Goal: Navigation & Orientation: Find specific page/section

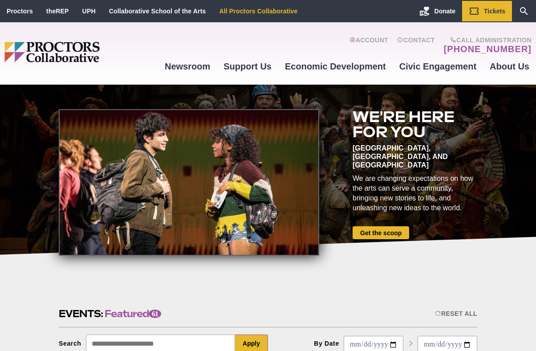
click at [252, 12] on link "All Proctors Collaborative" at bounding box center [258, 11] width 78 height 7
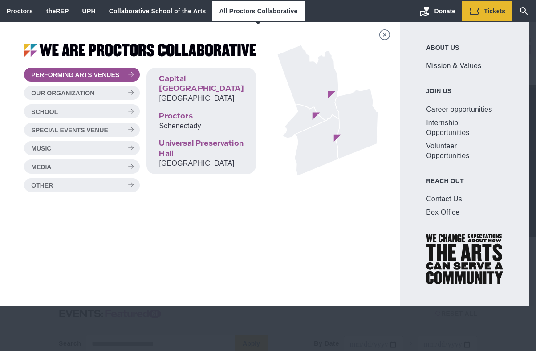
click at [169, 326] on div "Main site navigation and header" at bounding box center [268, 186] width 536 height 329
click at [212, 325] on div "Main site navigation and header" at bounding box center [268, 186] width 536 height 329
click at [271, 12] on link "All Proctors Collaborative" at bounding box center [258, 11] width 78 height 7
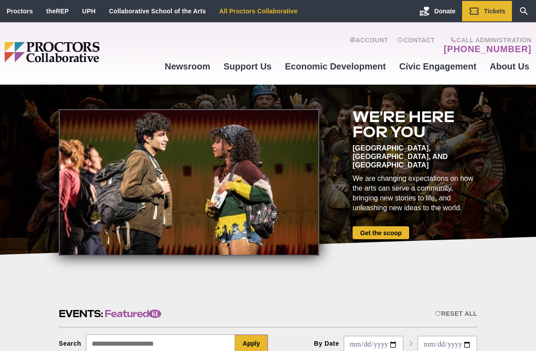
click at [271, 12] on link "All Proctors Collaborative" at bounding box center [258, 11] width 78 height 7
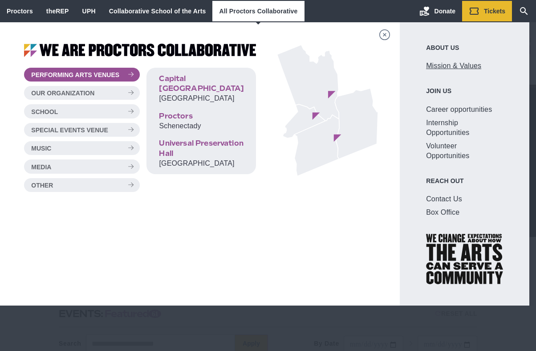
click at [461, 65] on link "Mission & Values" at bounding box center [464, 65] width 77 height 13
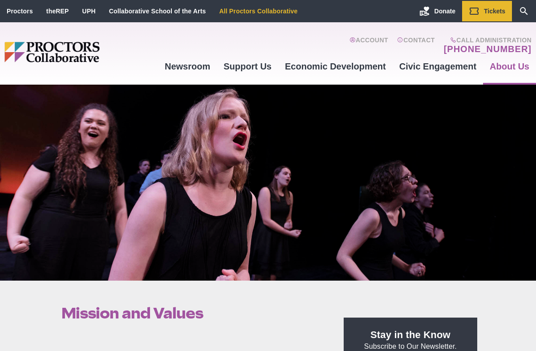
click at [243, 8] on link "All Proctors Collaborative" at bounding box center [258, 11] width 78 height 7
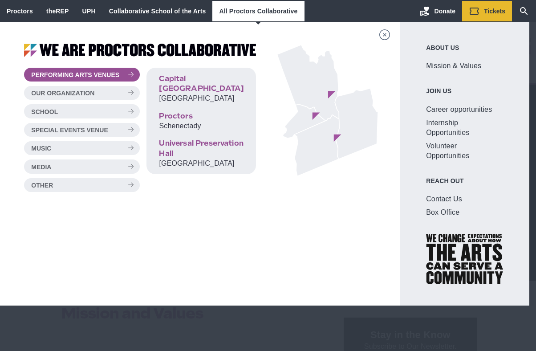
click at [66, 319] on div "Main site navigation and header" at bounding box center [268, 186] width 536 height 329
click at [48, 324] on div "Main site navigation and header" at bounding box center [268, 186] width 536 height 329
click at [48, 330] on div "Main site navigation and header" at bounding box center [268, 186] width 536 height 329
click at [389, 37] on icon "Main site navigation and header" at bounding box center [384, 34] width 11 height 11
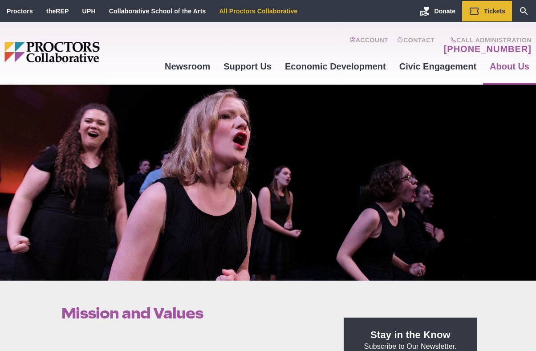
click at [266, 13] on link "All Proctors Collaborative" at bounding box center [258, 11] width 78 height 7
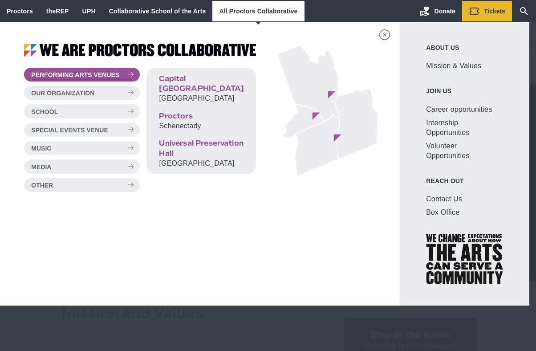
click at [47, 327] on div "Main site navigation and header" at bounding box center [268, 186] width 536 height 329
click at [259, 13] on link "All Proctors Collaborative" at bounding box center [258, 11] width 78 height 7
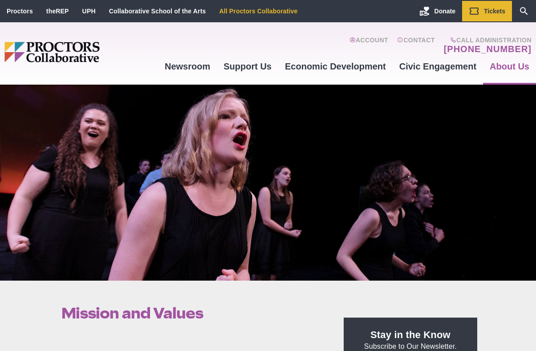
click at [259, 13] on link "All Proctors Collaborative" at bounding box center [258, 11] width 78 height 7
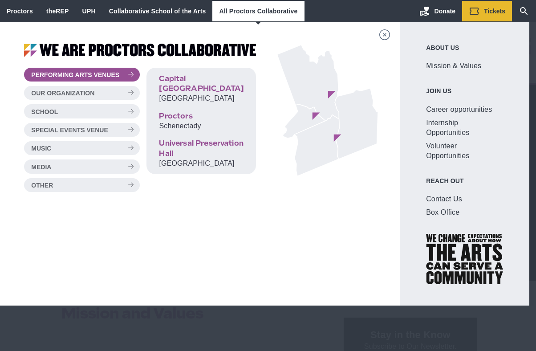
click at [390, 36] on icon "Main site navigation and header" at bounding box center [384, 34] width 11 height 11
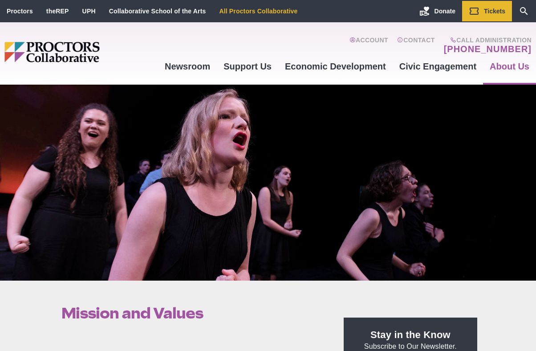
click at [268, 9] on link "All Proctors Collaborative" at bounding box center [258, 11] width 78 height 7
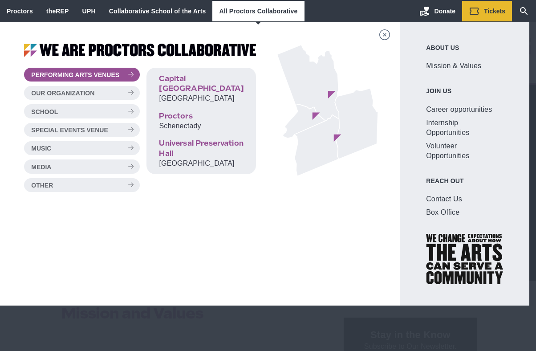
click at [376, 321] on div "Main site navigation and header" at bounding box center [268, 186] width 536 height 329
click at [122, 333] on div "Main site navigation and header" at bounding box center [268, 186] width 536 height 329
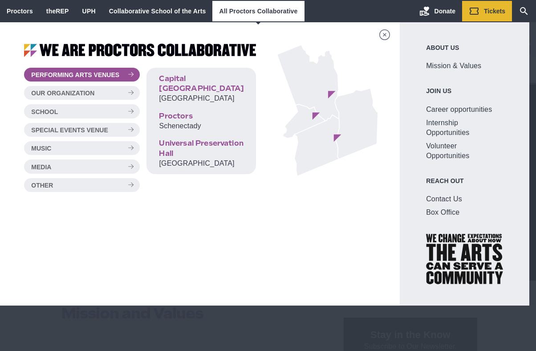
click at [122, 333] on div "Main site navigation and header" at bounding box center [268, 186] width 536 height 329
click at [388, 34] on icon "Main site navigation and header" at bounding box center [384, 34] width 11 height 11
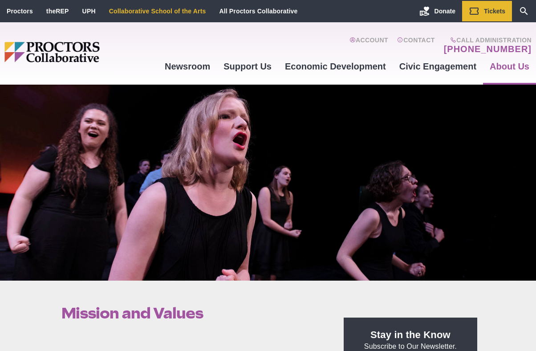
click at [158, 9] on link "Collaborative School of the Arts" at bounding box center [157, 11] width 97 height 7
click at [263, 11] on link "All Proctors Collaborative" at bounding box center [258, 11] width 78 height 7
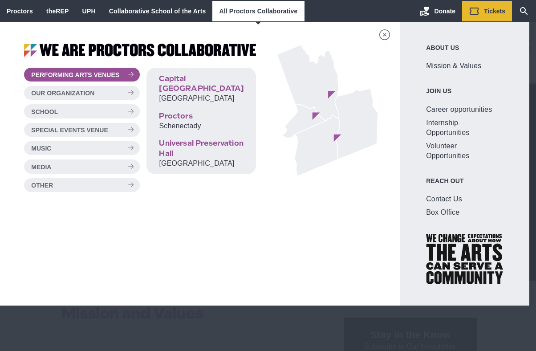
click at [263, 11] on link "All Proctors Collaborative" at bounding box center [258, 11] width 78 height 7
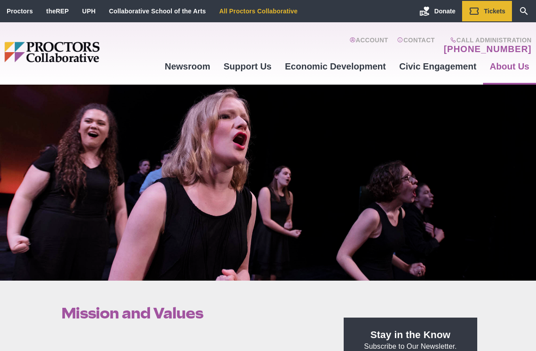
click at [263, 11] on link "All Proctors Collaborative" at bounding box center [258, 11] width 78 height 7
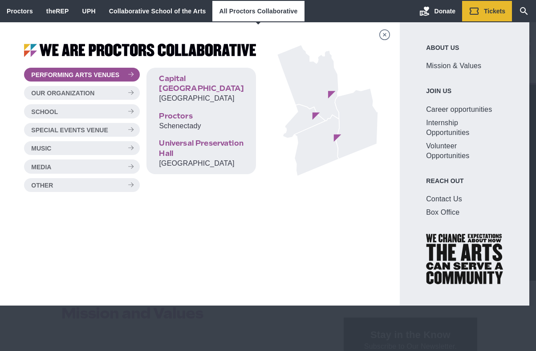
click at [263, 11] on link "All Proctors Collaborative" at bounding box center [258, 11] width 78 height 7
